Goal: Book appointment/travel/reservation

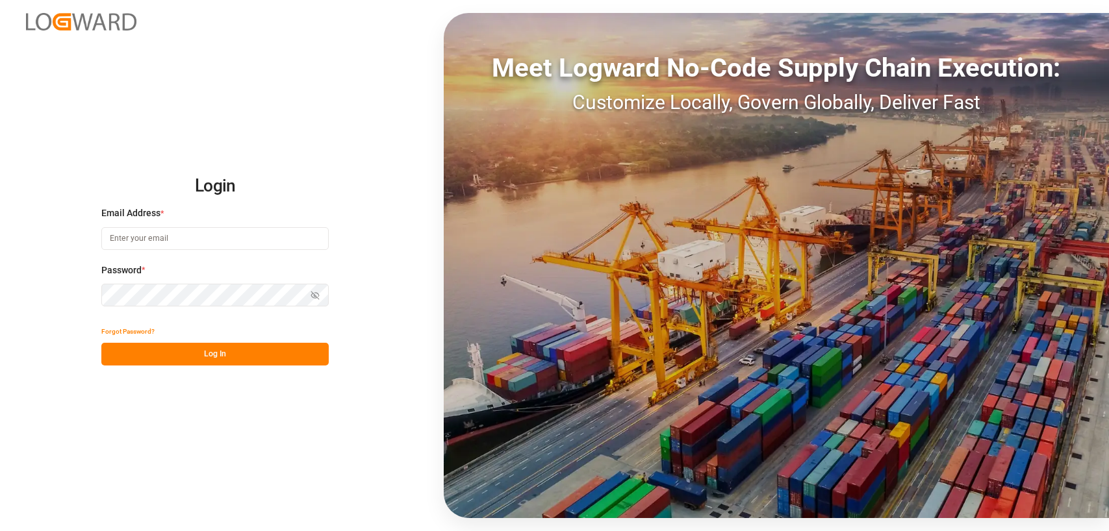
type input "[PERSON_NAME][EMAIL_ADDRESS][DOMAIN_NAME]"
click at [167, 353] on button "Log In" at bounding box center [214, 354] width 227 height 23
type input "[PERSON_NAME][EMAIL_ADDRESS][DOMAIN_NAME]"
click at [166, 353] on button "Log In" at bounding box center [214, 354] width 227 height 23
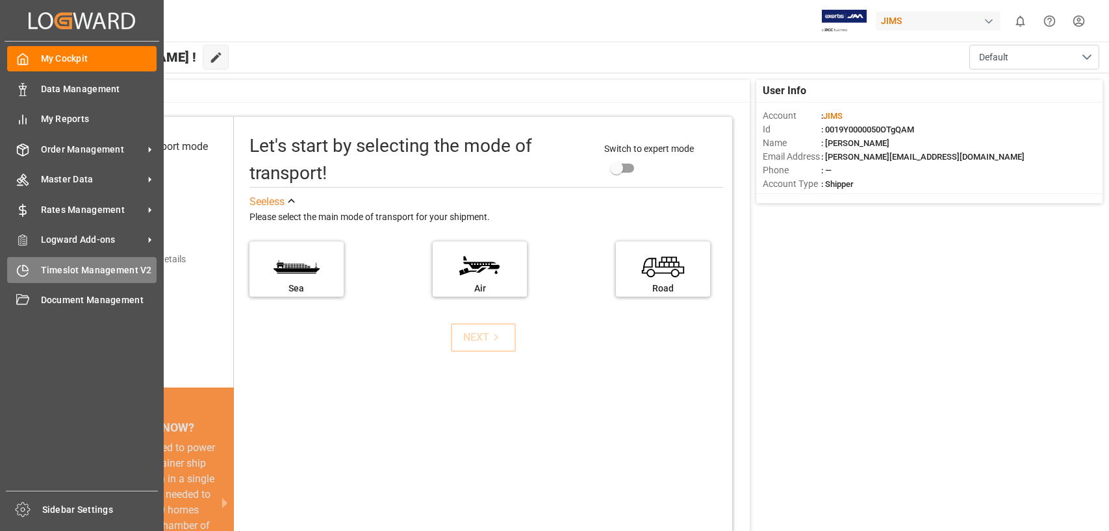
click at [53, 260] on div "Timeslot Management V2 Timeslot Management V2" at bounding box center [81, 269] width 149 height 25
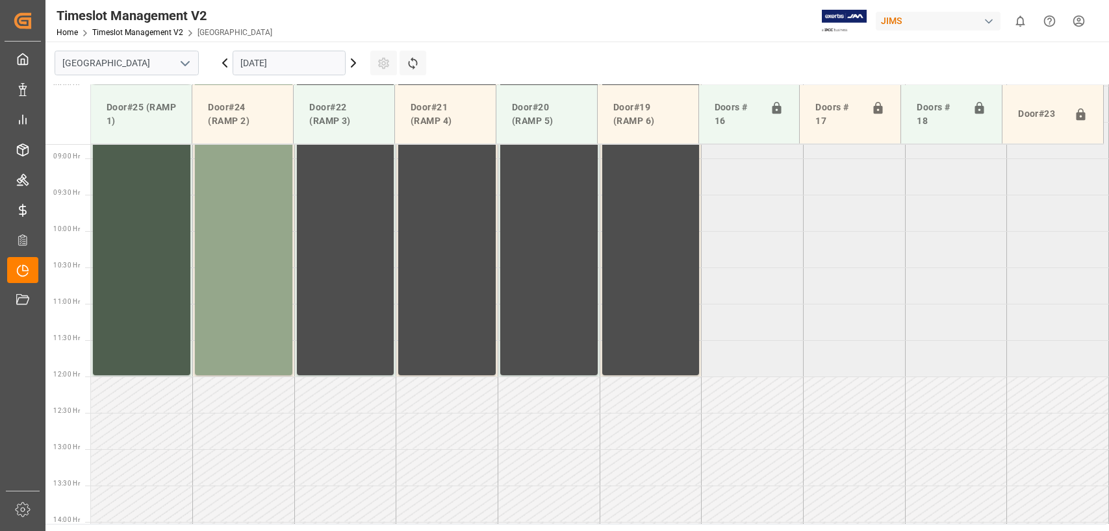
scroll to position [660, 0]
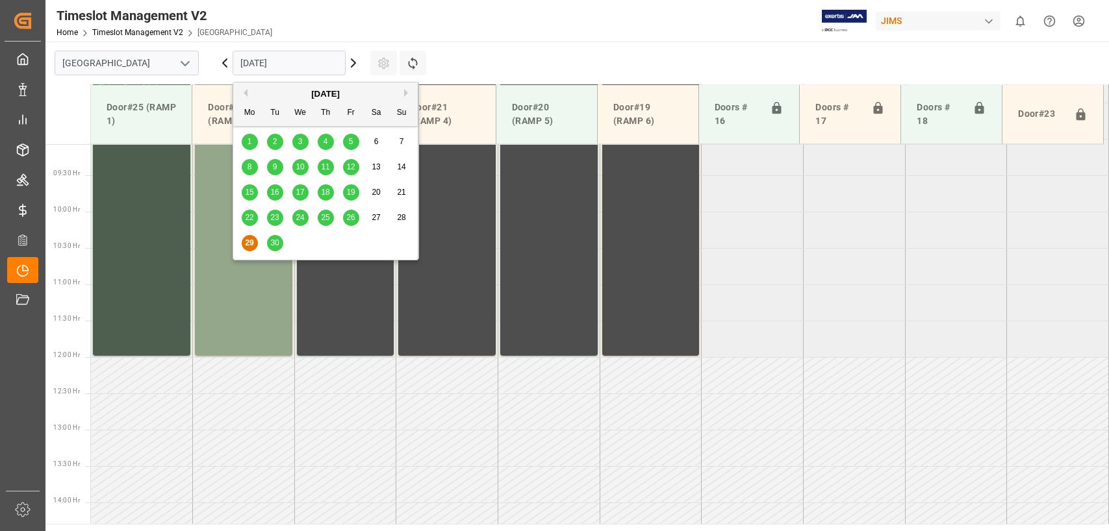
click at [265, 60] on input "[DATE]" at bounding box center [289, 63] width 113 height 25
click at [277, 246] on span "30" at bounding box center [274, 242] width 8 height 9
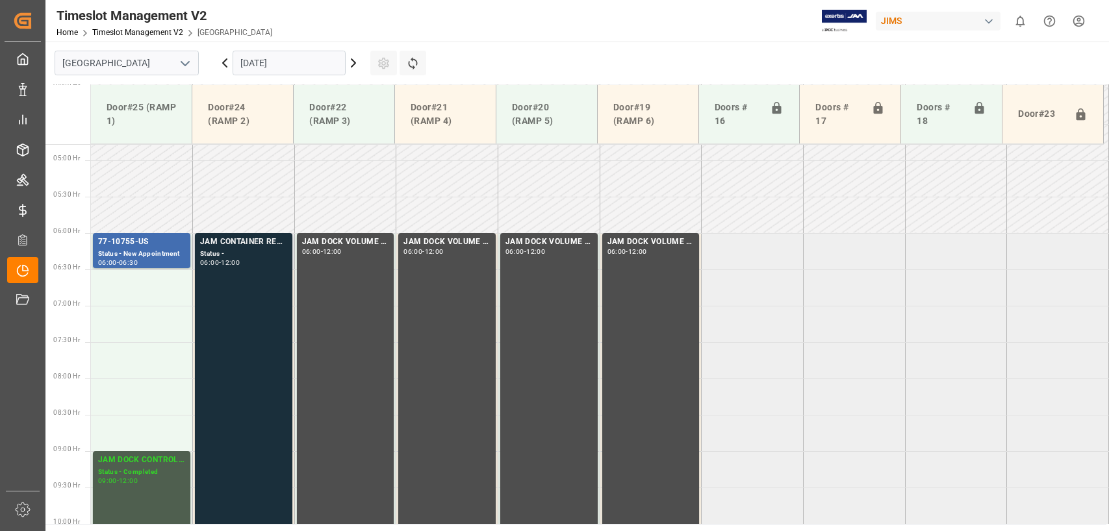
scroll to position [335, 0]
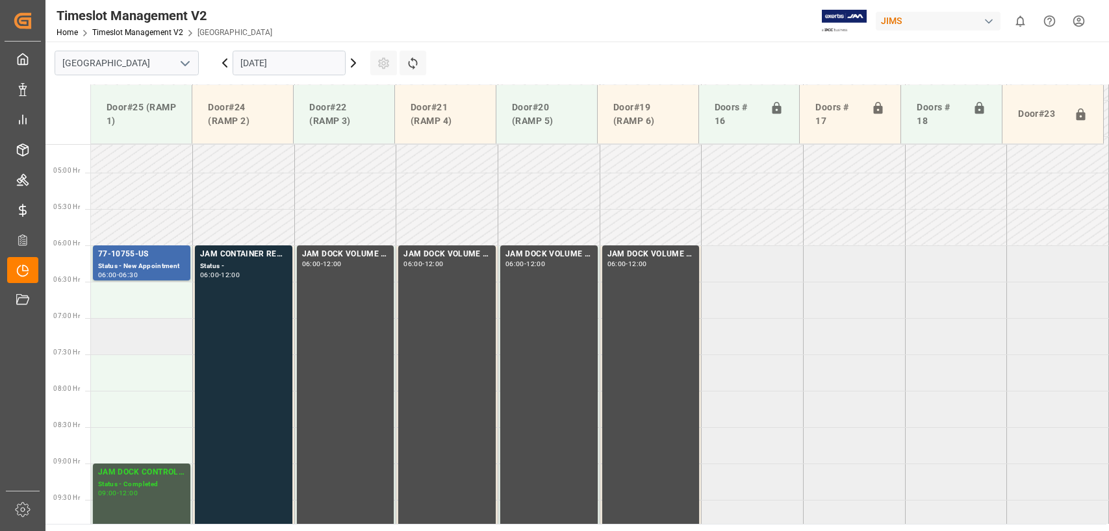
click at [101, 331] on td at bounding box center [142, 336] width 102 height 36
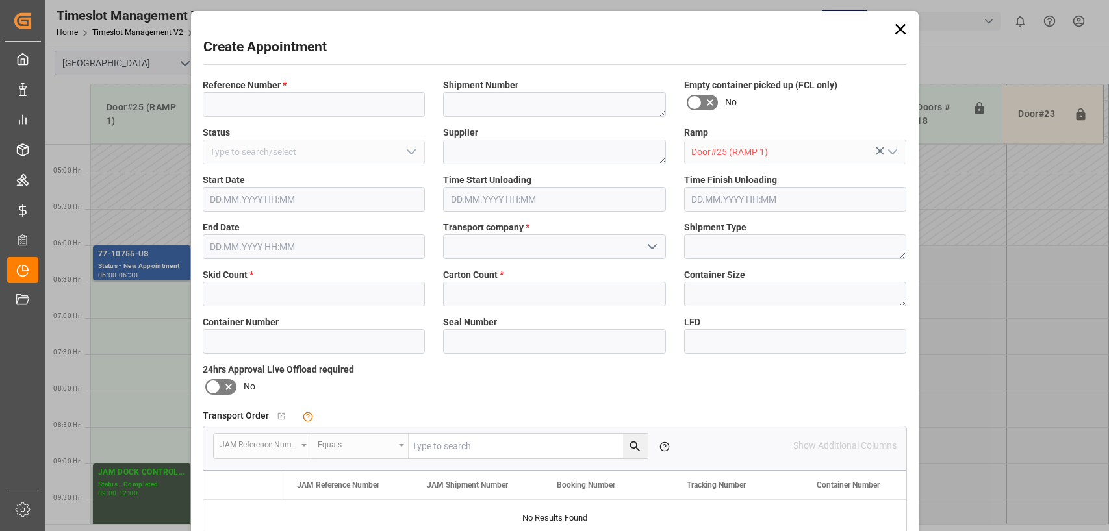
type input "[DATE] 07:00"
type input "[DATE] 07:30"
click at [269, 102] on input at bounding box center [314, 104] width 223 height 25
type input "77-11197-us"
click at [470, 150] on textarea at bounding box center [554, 152] width 223 height 25
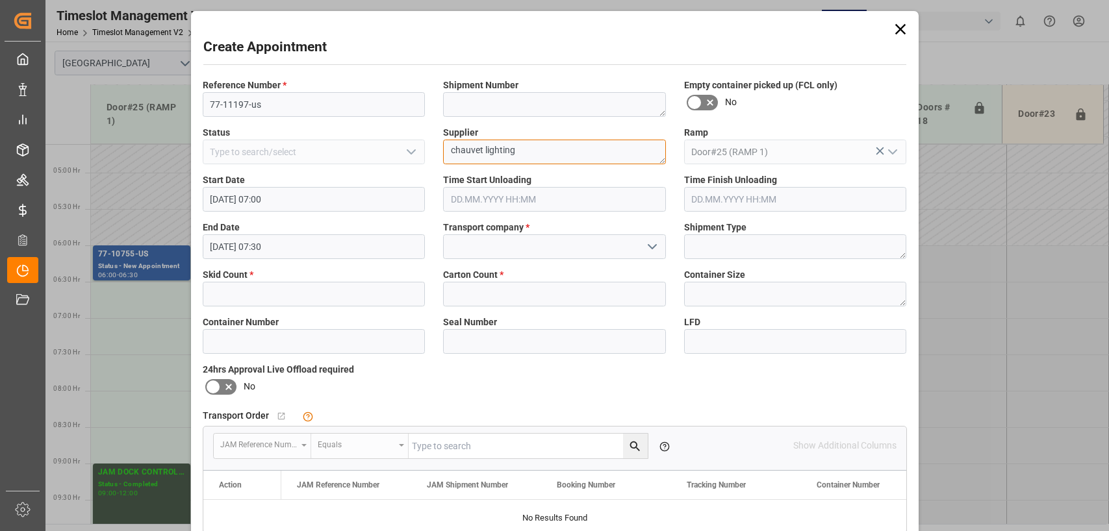
type textarea "chauvet lighting"
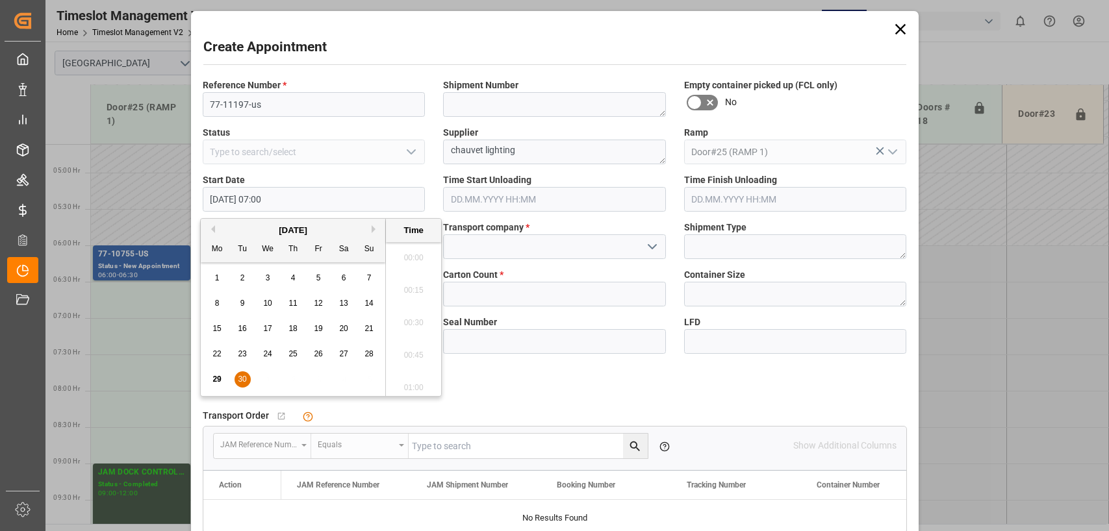
scroll to position [849, 0]
click at [317, 170] on div "Start Date [DATE] 07:00" at bounding box center [314, 192] width 241 height 47
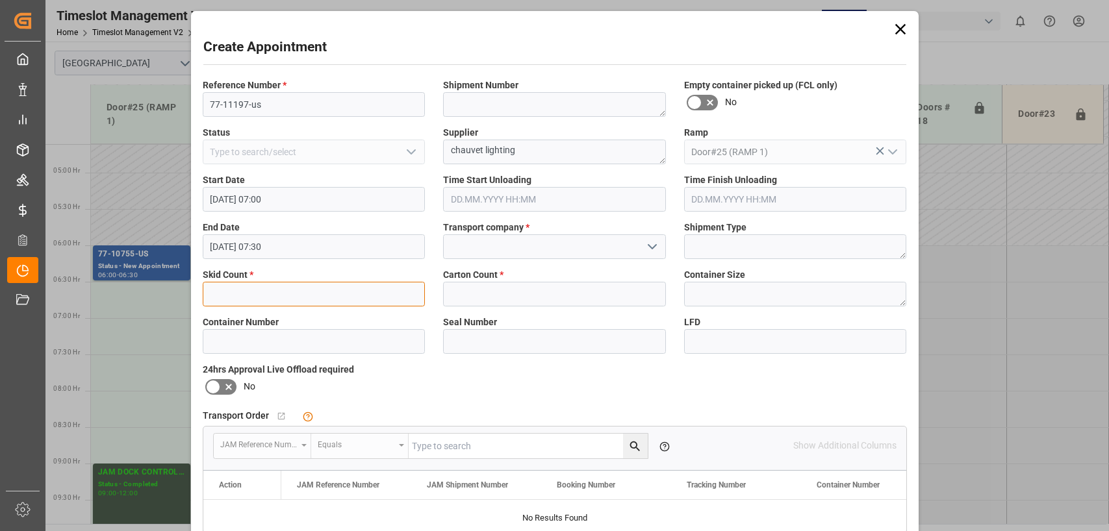
click at [293, 299] on input "text" at bounding box center [314, 294] width 223 height 25
type input "2"
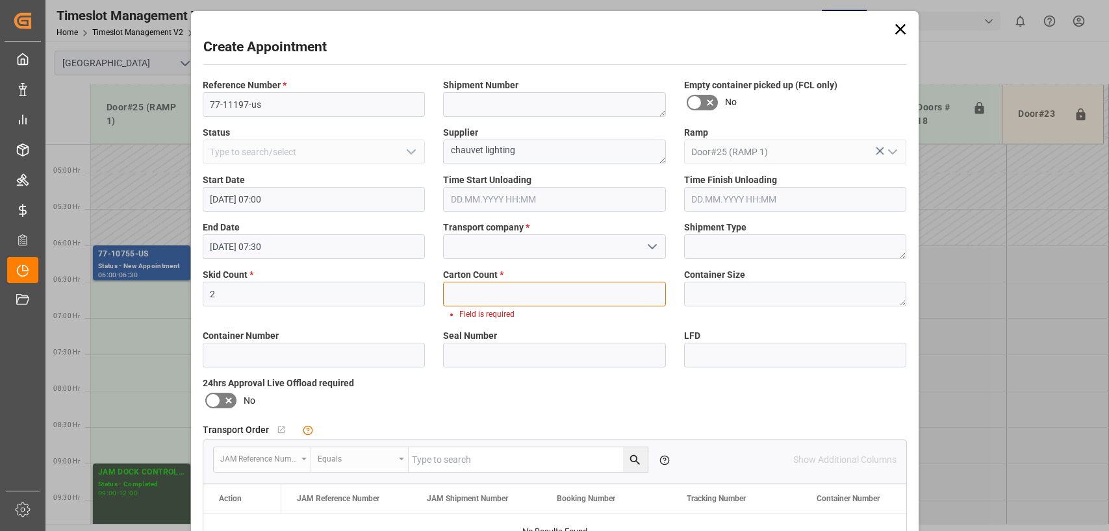
click at [470, 294] on input "text" at bounding box center [554, 294] width 223 height 25
type input "31"
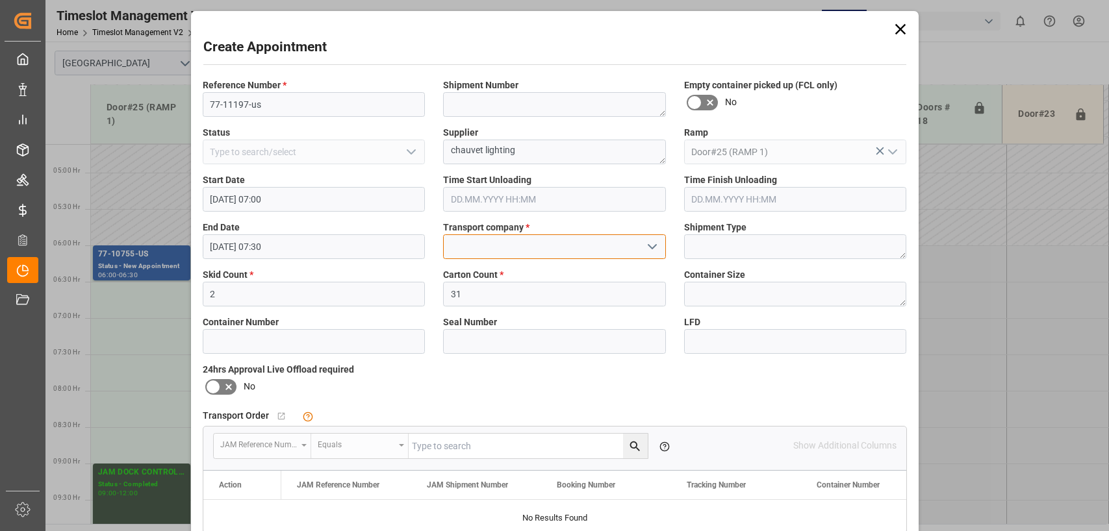
click at [461, 241] on input at bounding box center [554, 246] width 223 height 25
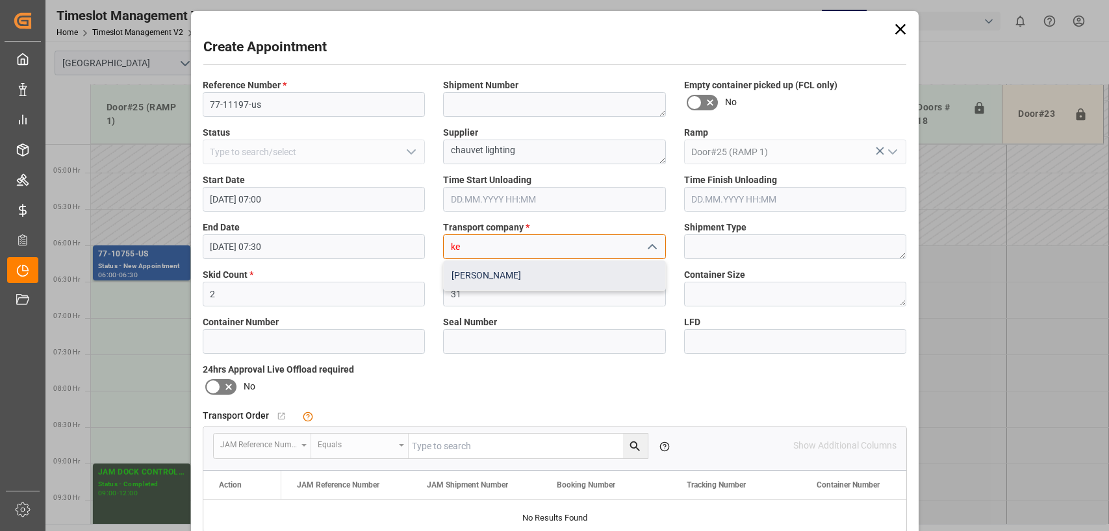
click at [461, 281] on div "[PERSON_NAME]" at bounding box center [554, 275] width 221 height 29
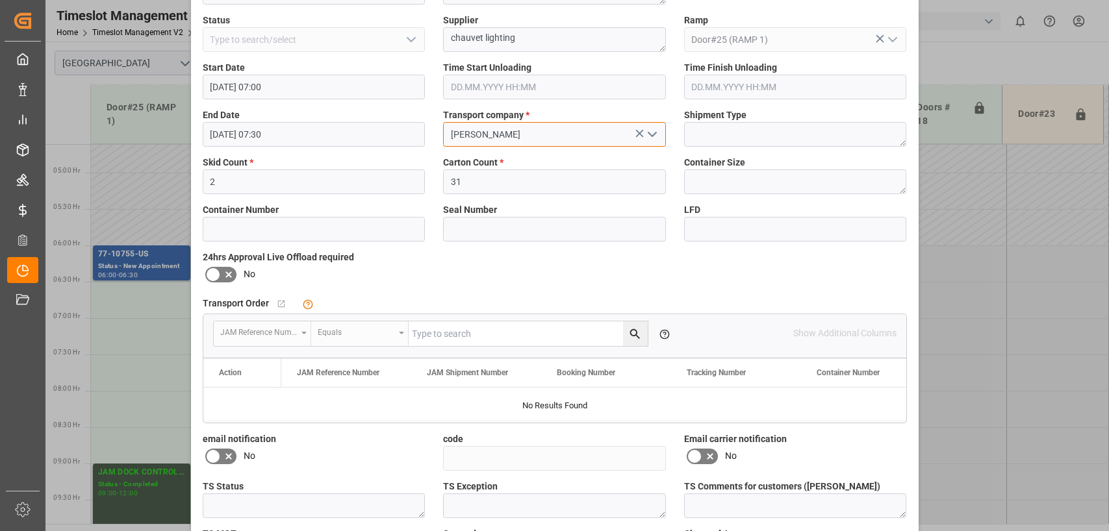
scroll to position [213, 0]
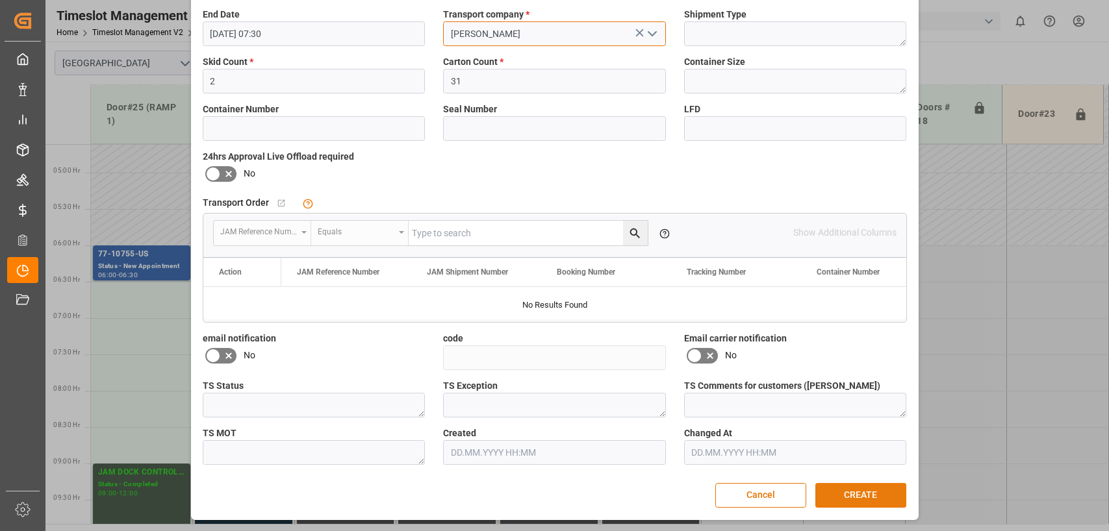
type input "[PERSON_NAME]"
click at [845, 498] on button "CREATE" at bounding box center [860, 495] width 91 height 25
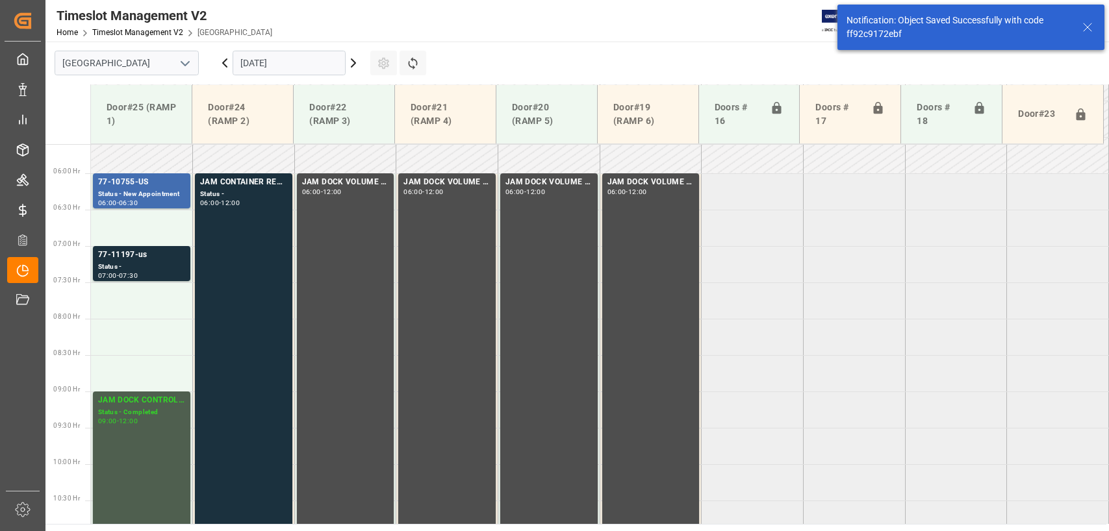
scroll to position [442, 0]
